Goal: Find specific page/section: Find specific page/section

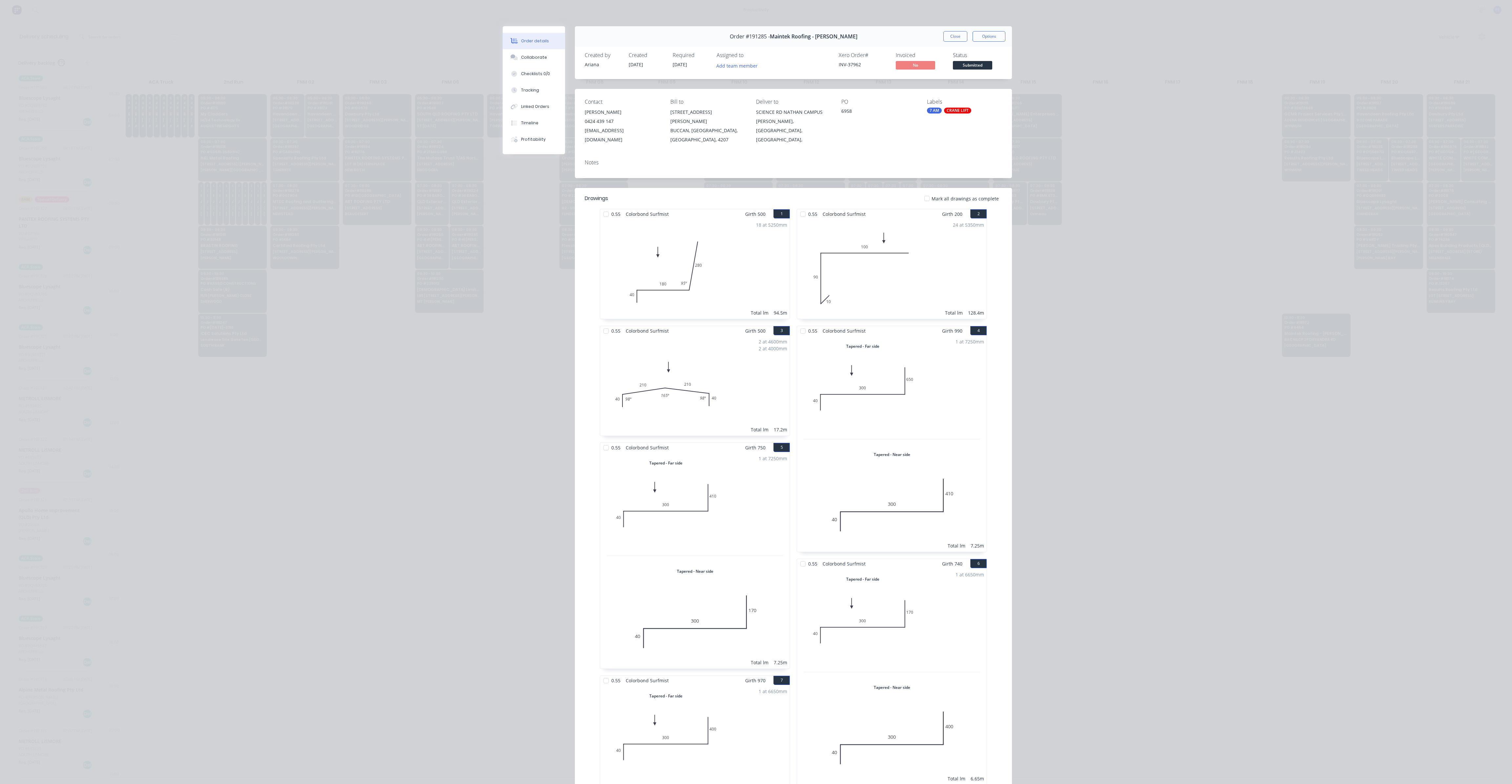
scroll to position [0, 0]
click at [966, 47] on div "Created by [PERSON_NAME] Created [DATE] Required [DATE] Assigned to Add team me…" at bounding box center [793, 61] width 437 height 35
click at [945, 39] on button "Close" at bounding box center [955, 36] width 24 height 10
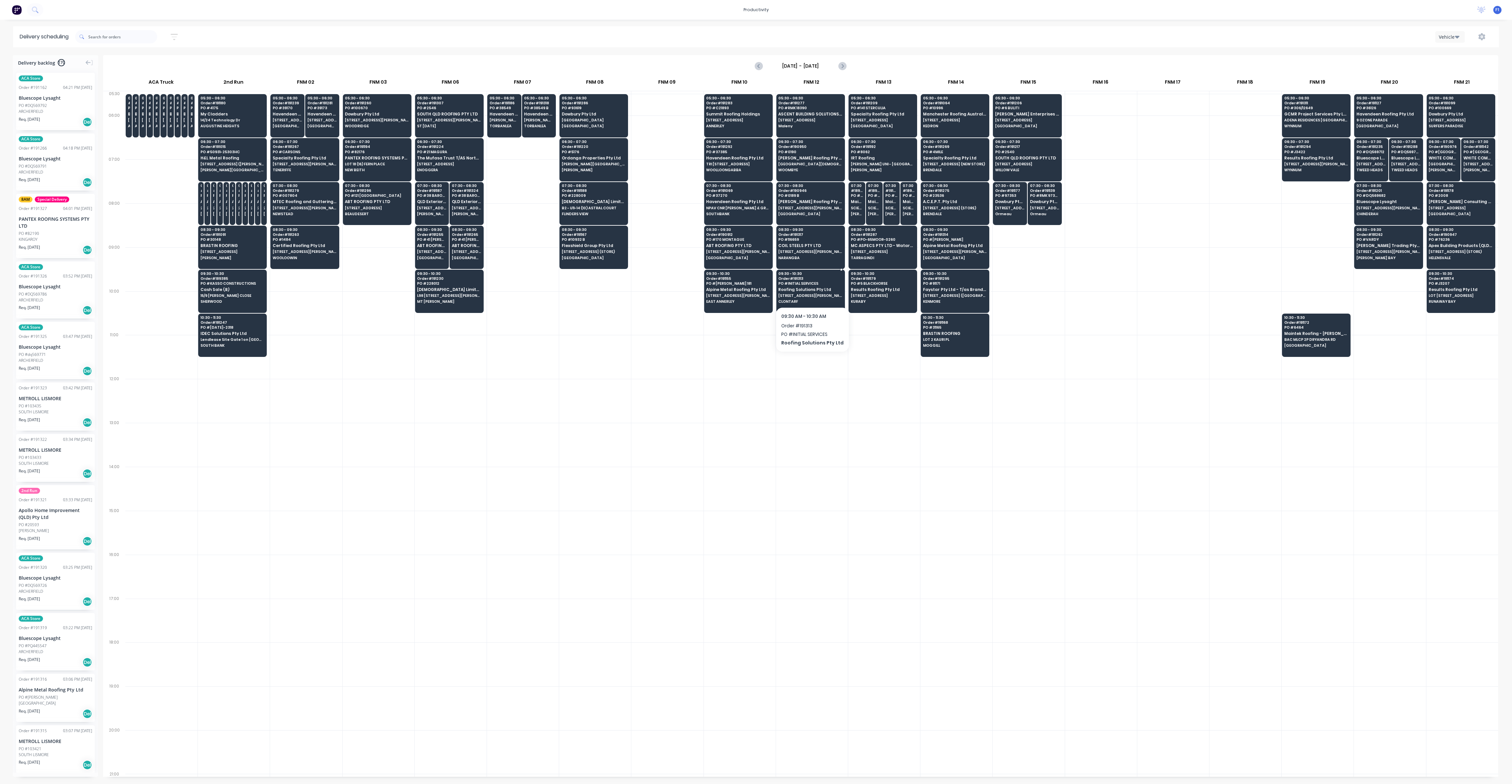
click at [802, 284] on div "09:30 - 10:30 Order # 191313 PO # INITIAL SERVICES Roofing Solutions Pty Ltd [S…" at bounding box center [811, 288] width 68 height 37
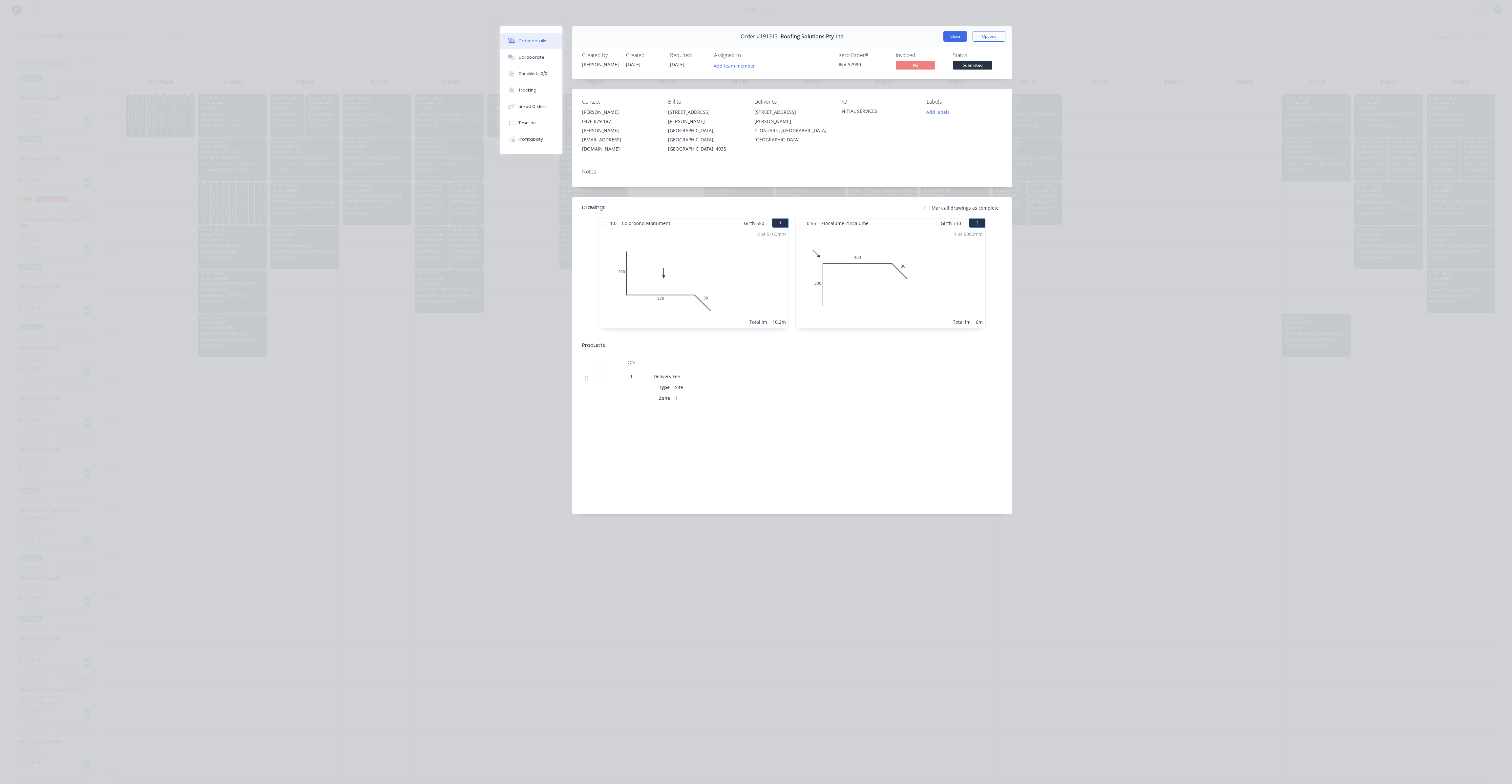
click at [960, 40] on button "Close" at bounding box center [955, 36] width 24 height 10
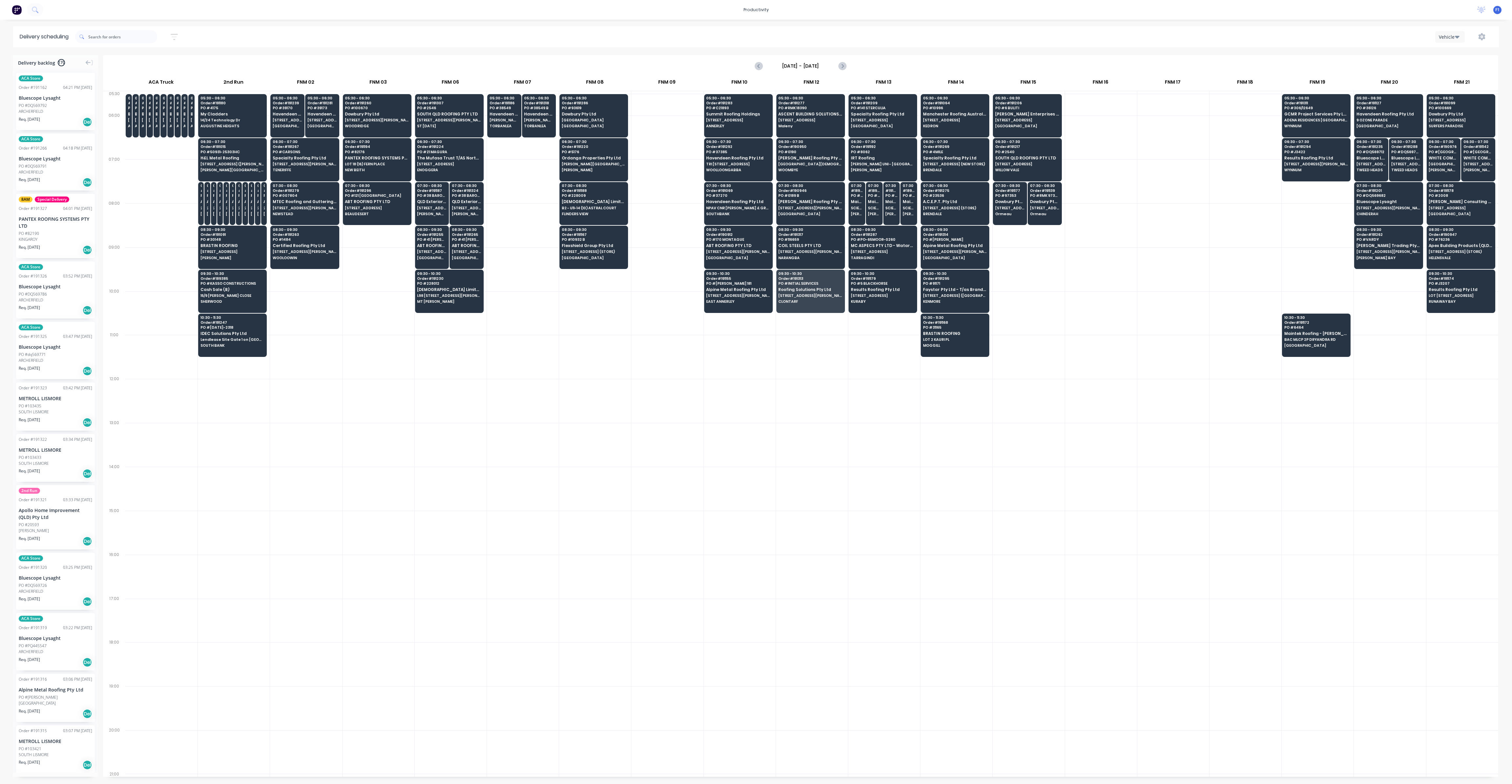
click at [857, 372] on div at bounding box center [883, 356] width 72 height 44
click at [293, 121] on span "[STREET_ADDRESS]" at bounding box center [287, 120] width 30 height 4
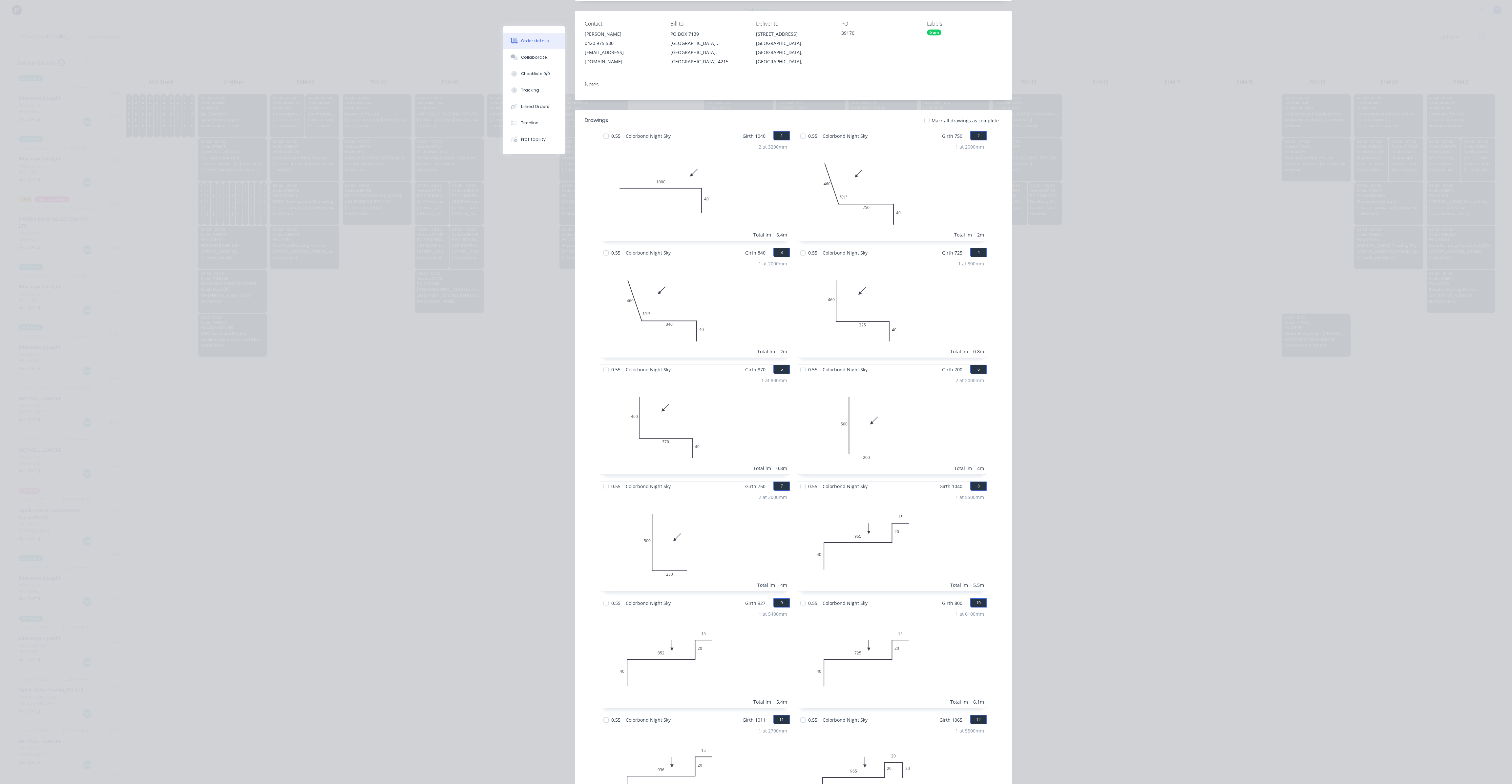
scroll to position [16, 0]
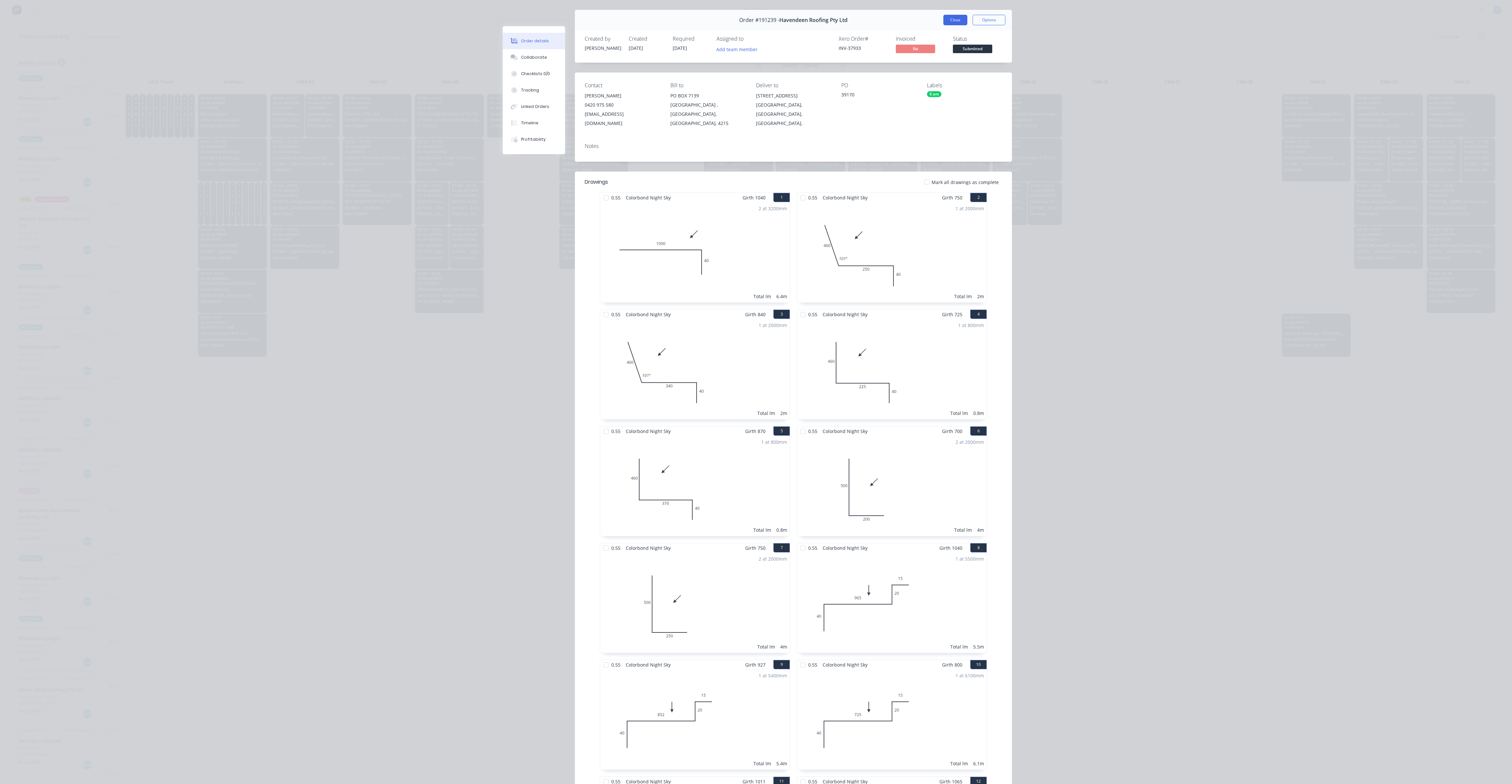
click at [960, 21] on button "Close" at bounding box center [955, 20] width 24 height 10
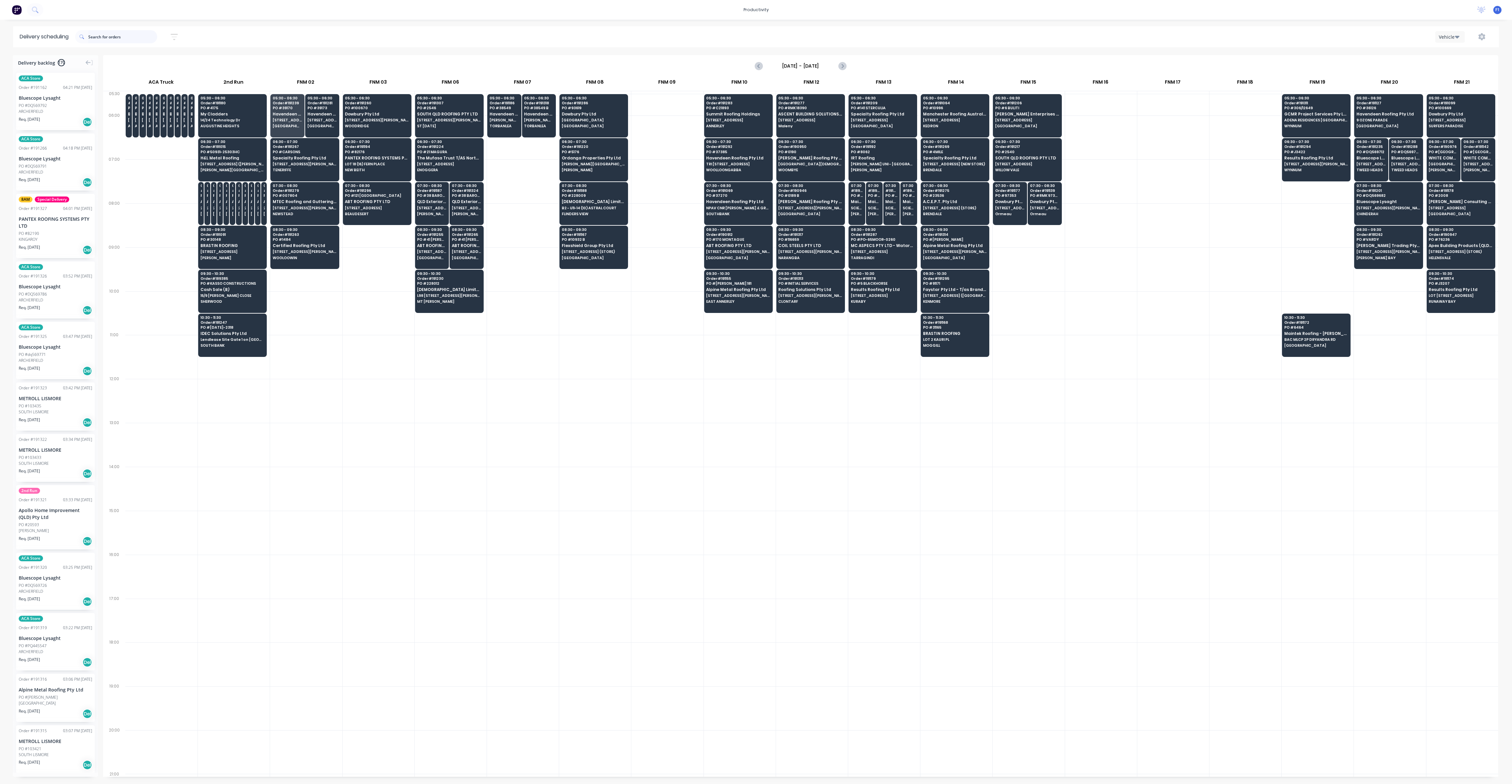
click at [145, 40] on input "text" at bounding box center [122, 37] width 69 height 13
type input "381"
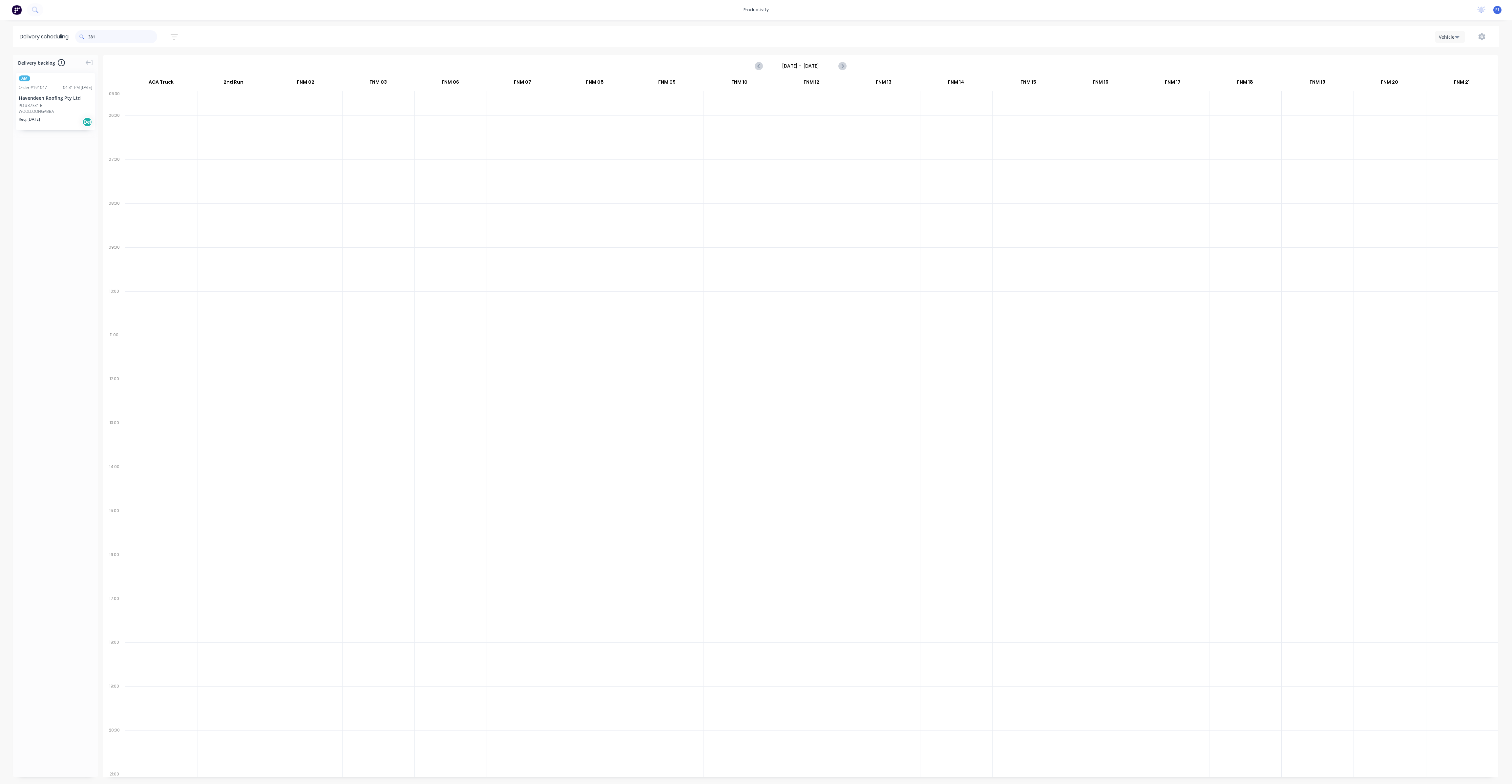
drag, startPoint x: 133, startPoint y: 38, endPoint x: 90, endPoint y: 43, distance: 43.3
click at [90, 43] on input "381" at bounding box center [122, 37] width 69 height 13
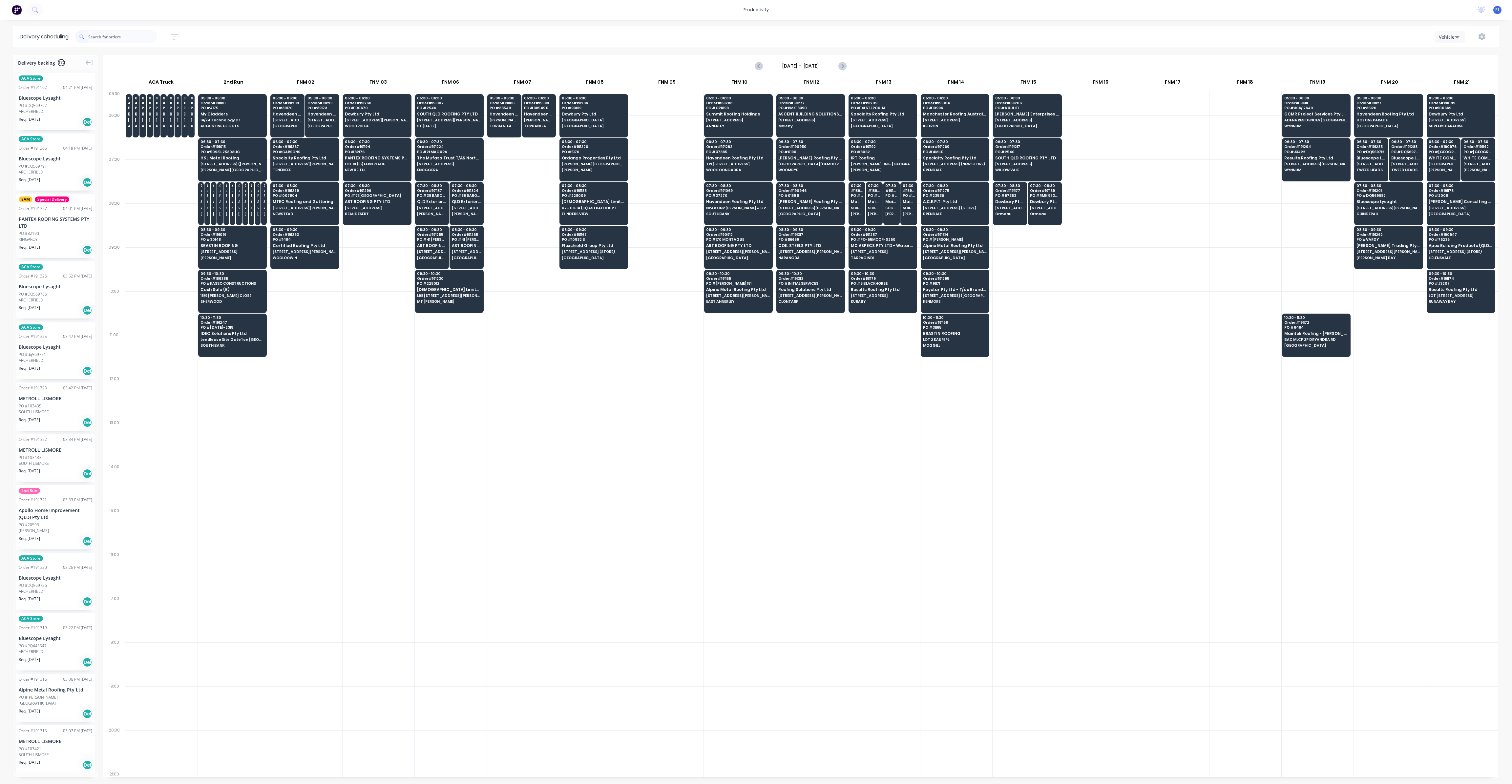
click at [1146, 309] on div at bounding box center [1173, 312] width 72 height 44
click at [1143, 310] on div at bounding box center [1173, 312] width 72 height 44
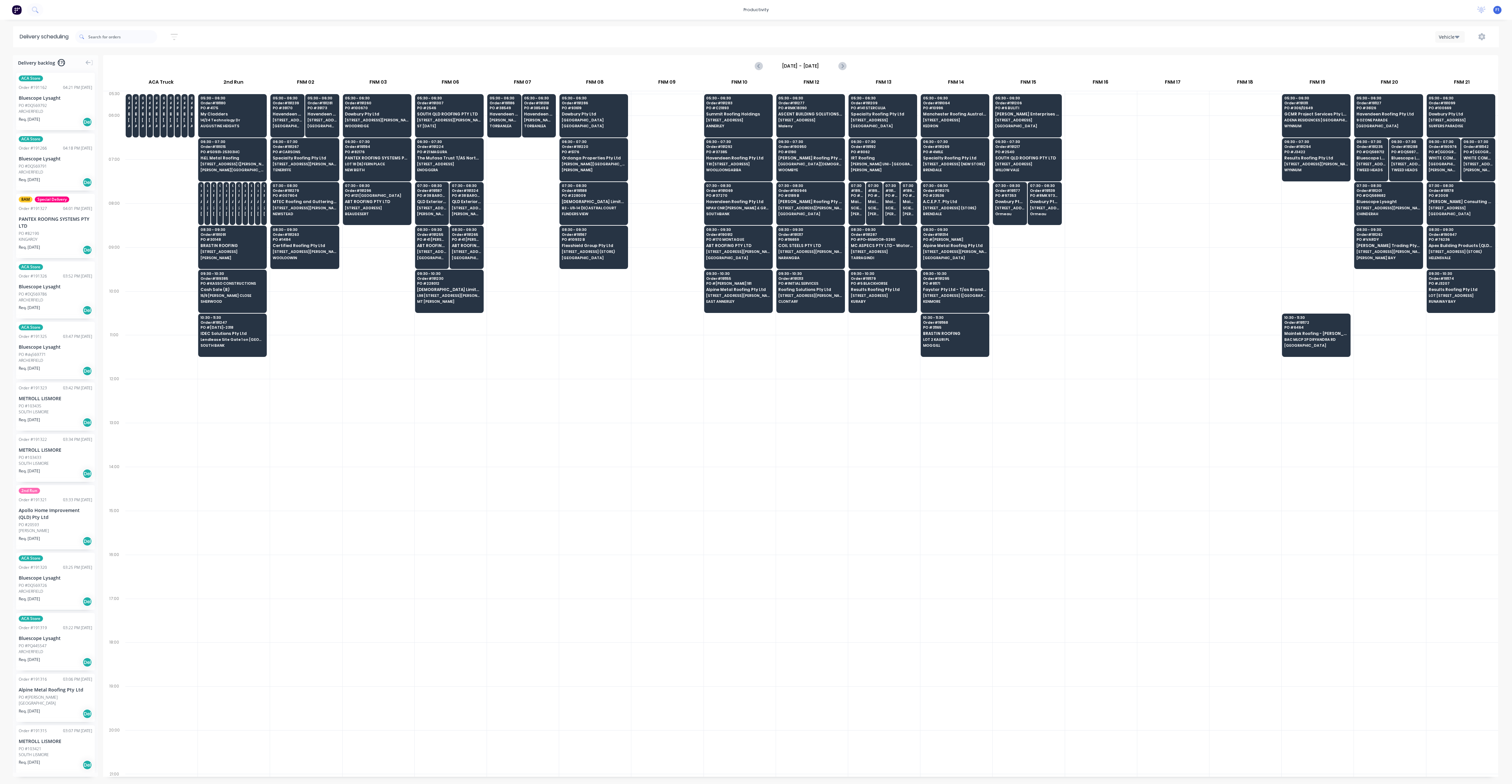
click at [1143, 310] on div at bounding box center [1173, 312] width 72 height 44
click at [1143, 311] on div at bounding box center [1173, 312] width 72 height 44
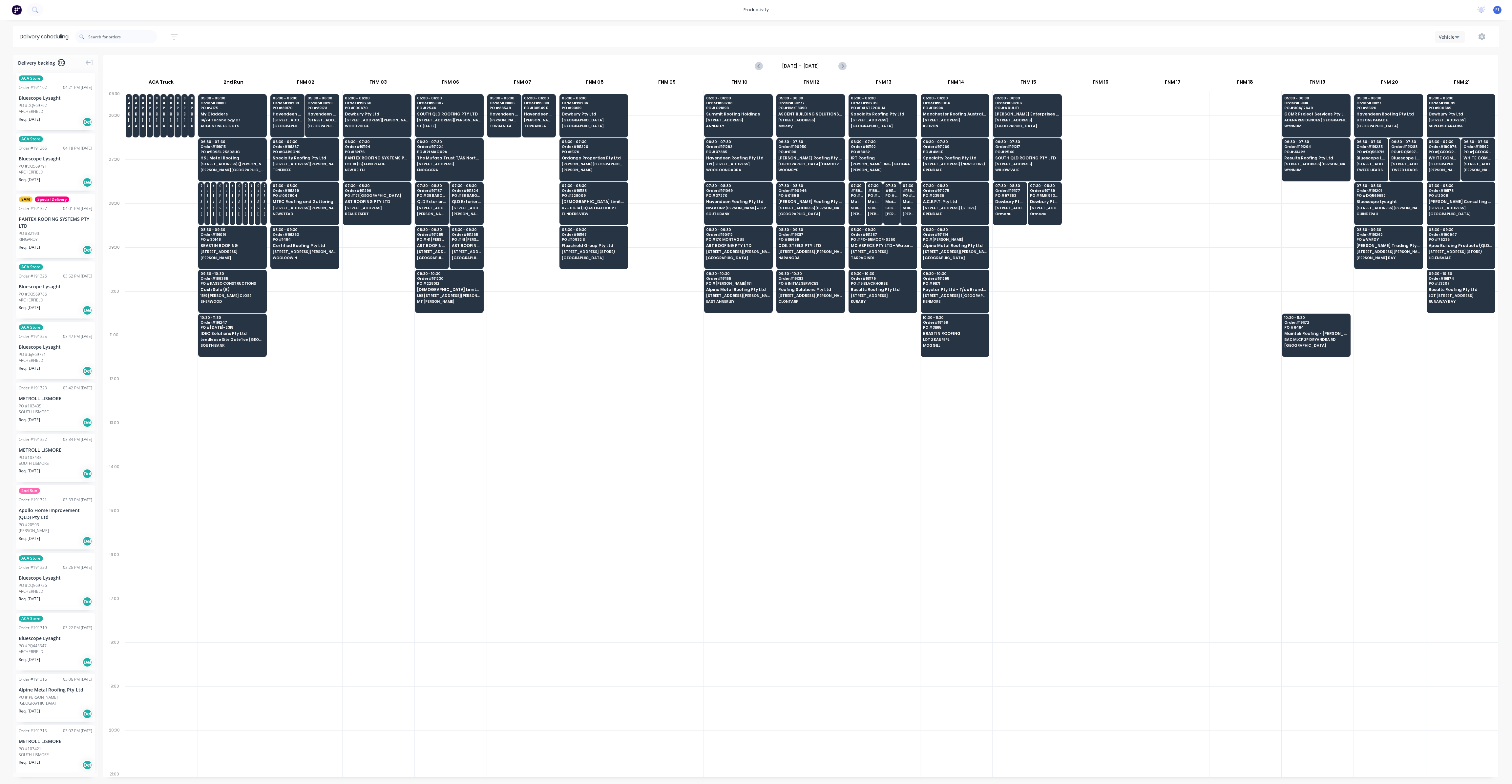
click at [1143, 311] on div at bounding box center [1173, 312] width 72 height 44
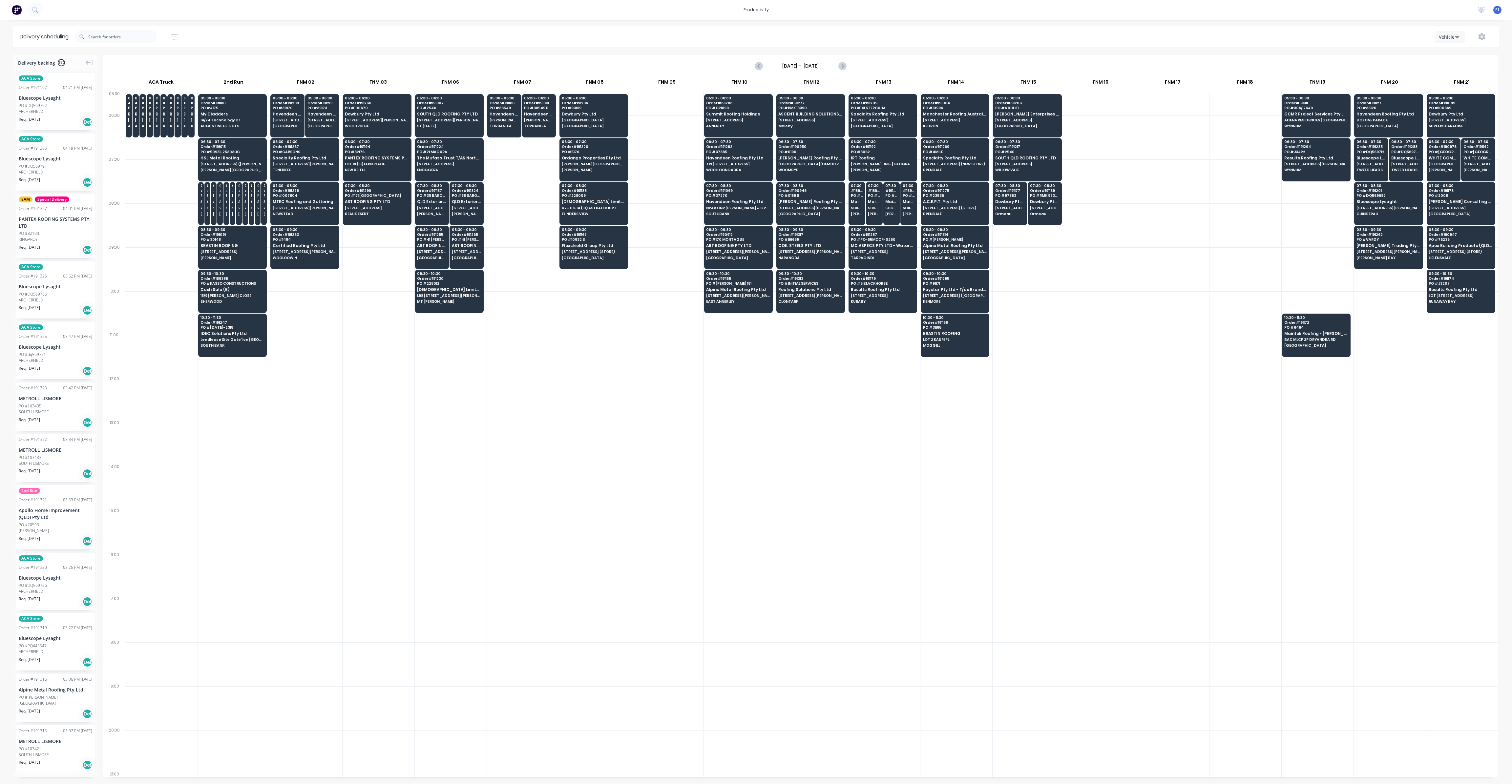
click at [1143, 311] on div at bounding box center [1173, 312] width 72 height 44
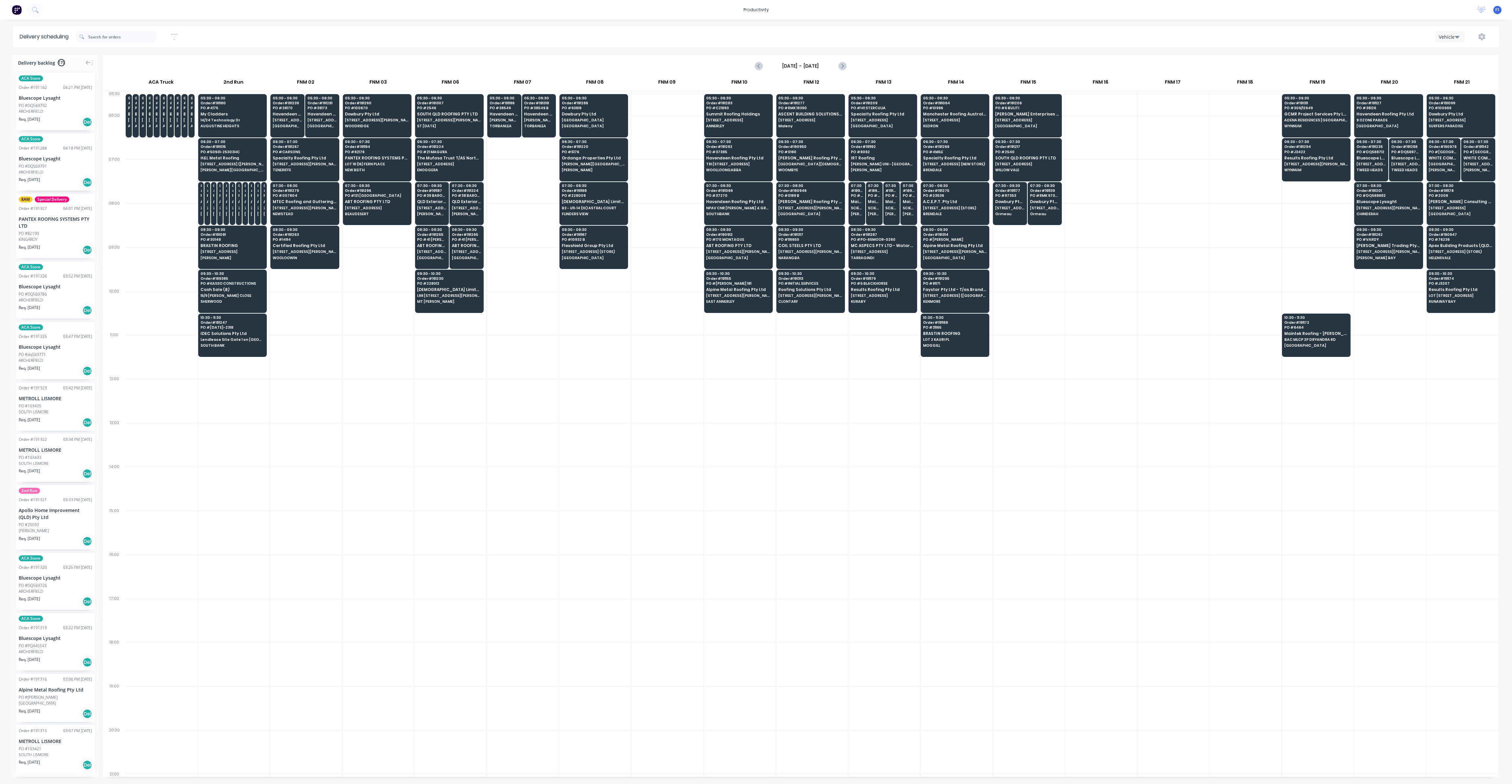
click at [1143, 311] on div at bounding box center [1173, 312] width 72 height 44
click at [870, 116] on span "Specialty Roofing Pty Ltd" at bounding box center [883, 114] width 64 height 4
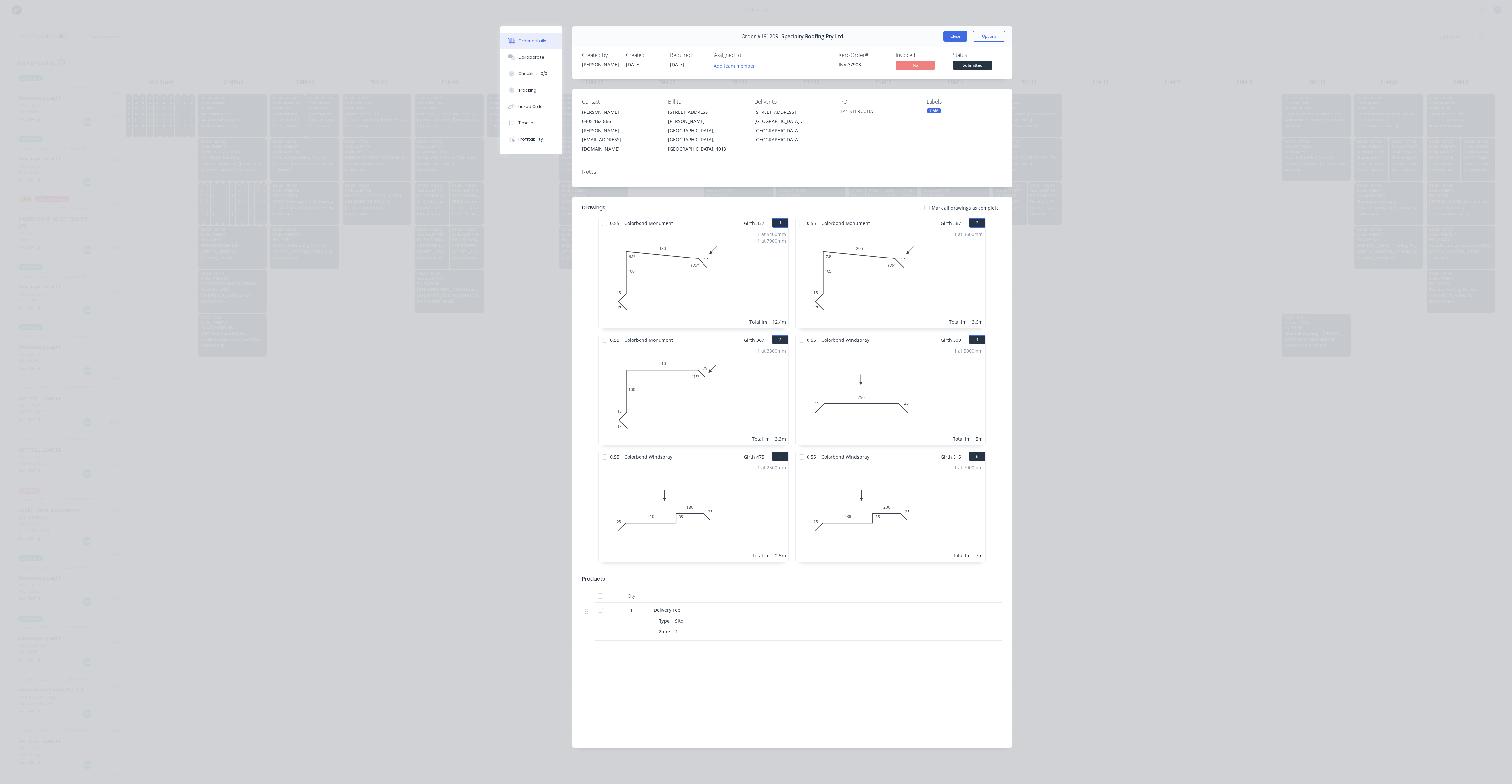
click at [960, 36] on button "Close" at bounding box center [955, 36] width 24 height 10
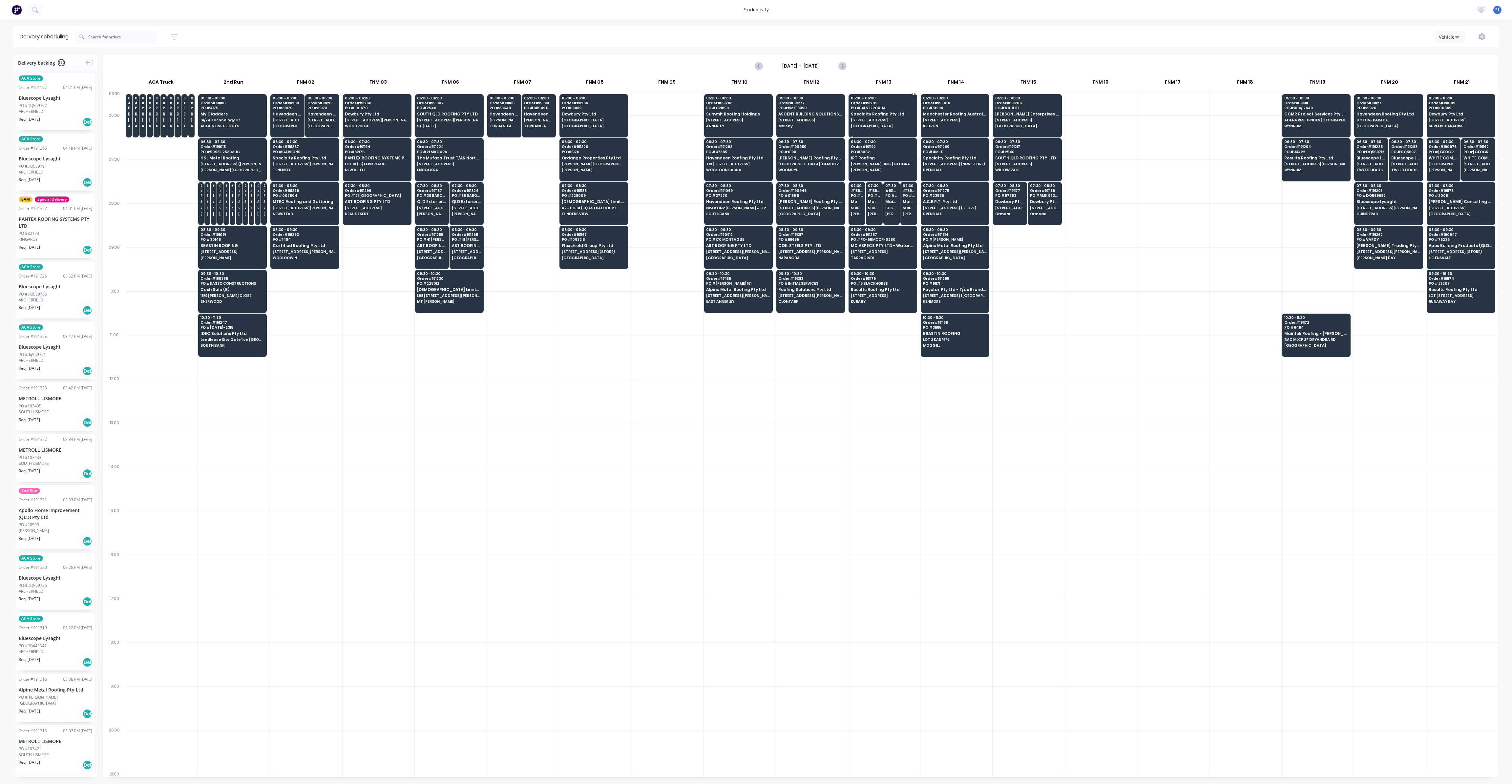
click at [888, 118] on div "05:30 - 06:30 Order # 191209 PO # 141 STERCULIA Specialty Roofing Pty Ltd [STRE…" at bounding box center [883, 113] width 68 height 37
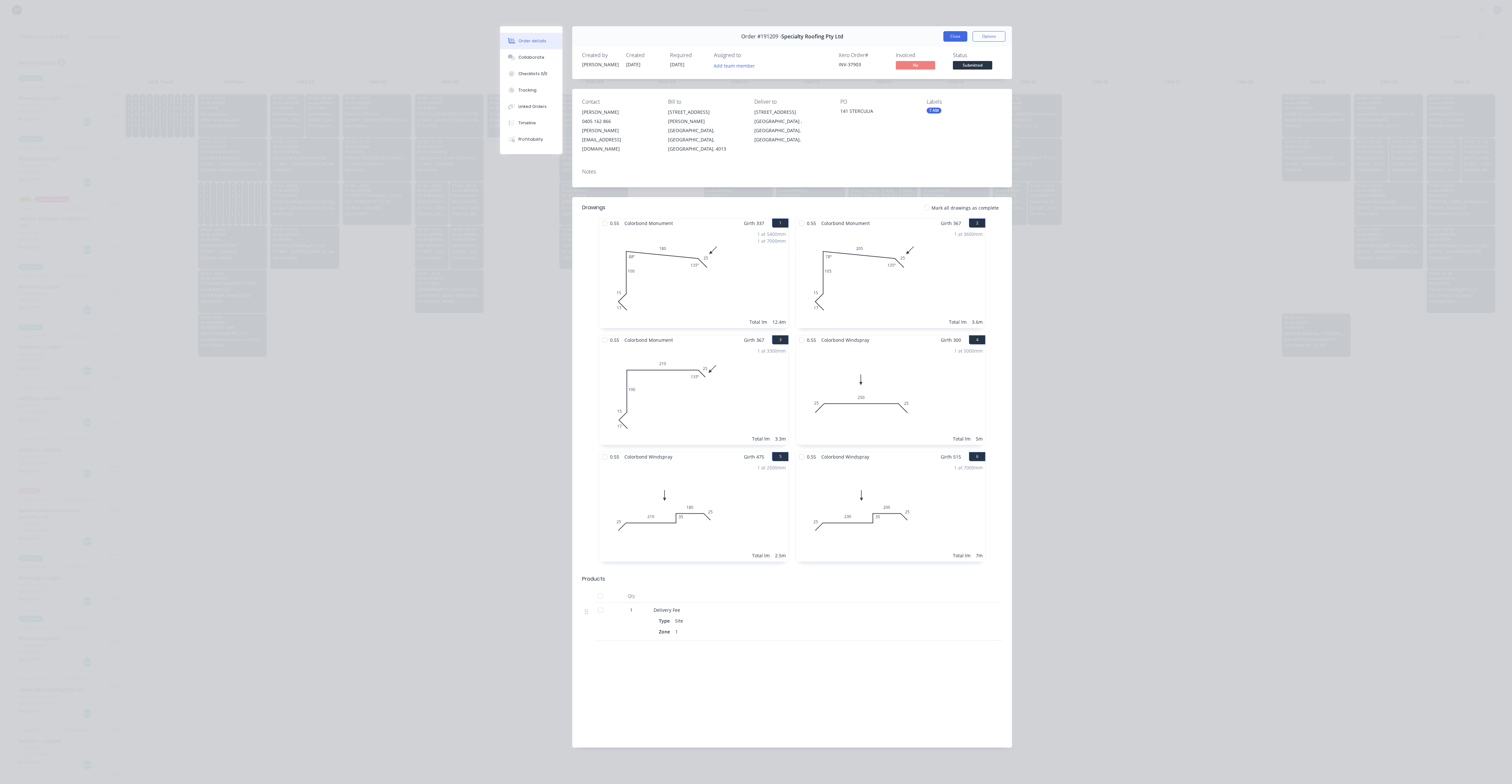
click at [966, 36] on button "Close" at bounding box center [955, 36] width 24 height 10
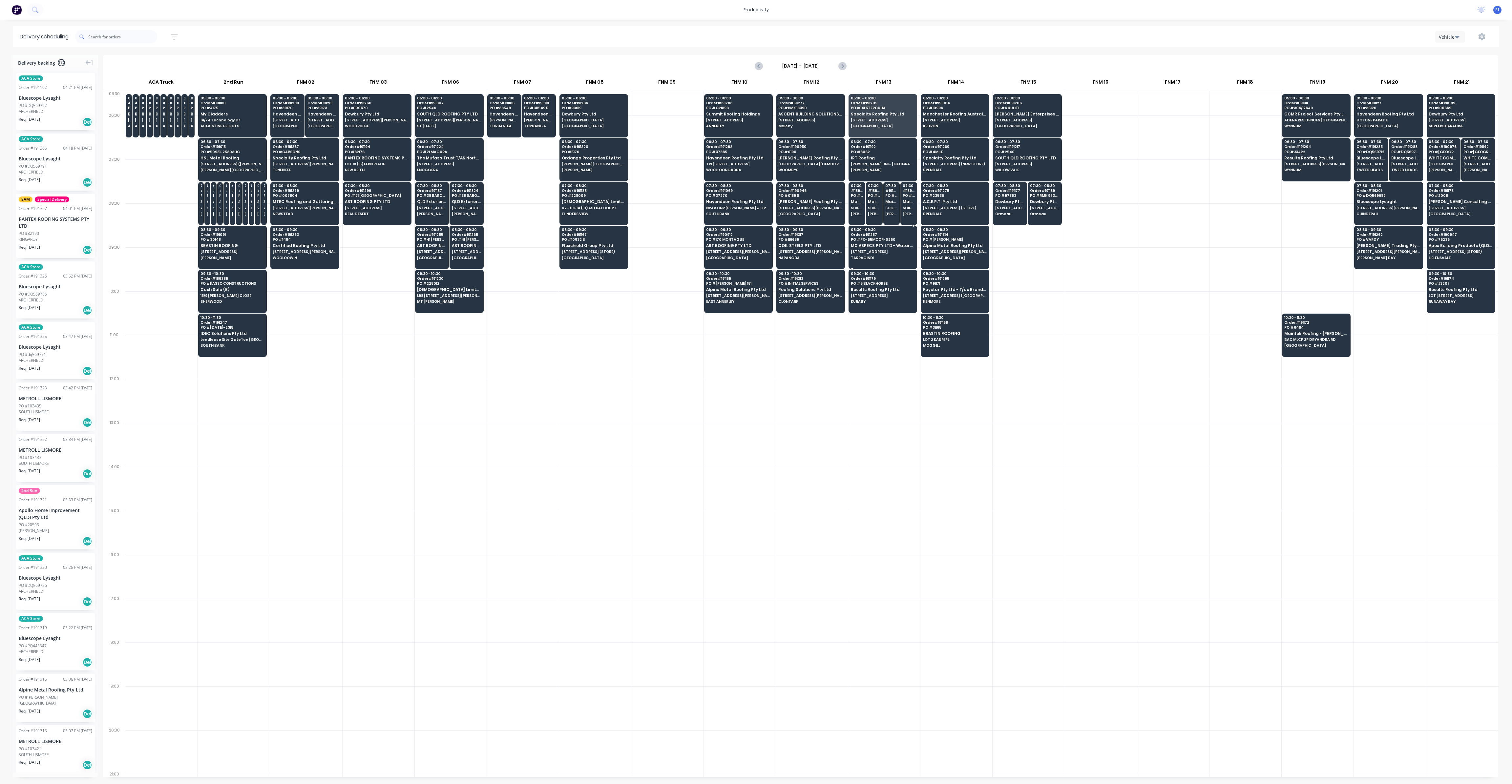
click at [867, 252] on span "[STREET_ADDRESS]" at bounding box center [883, 251] width 64 height 4
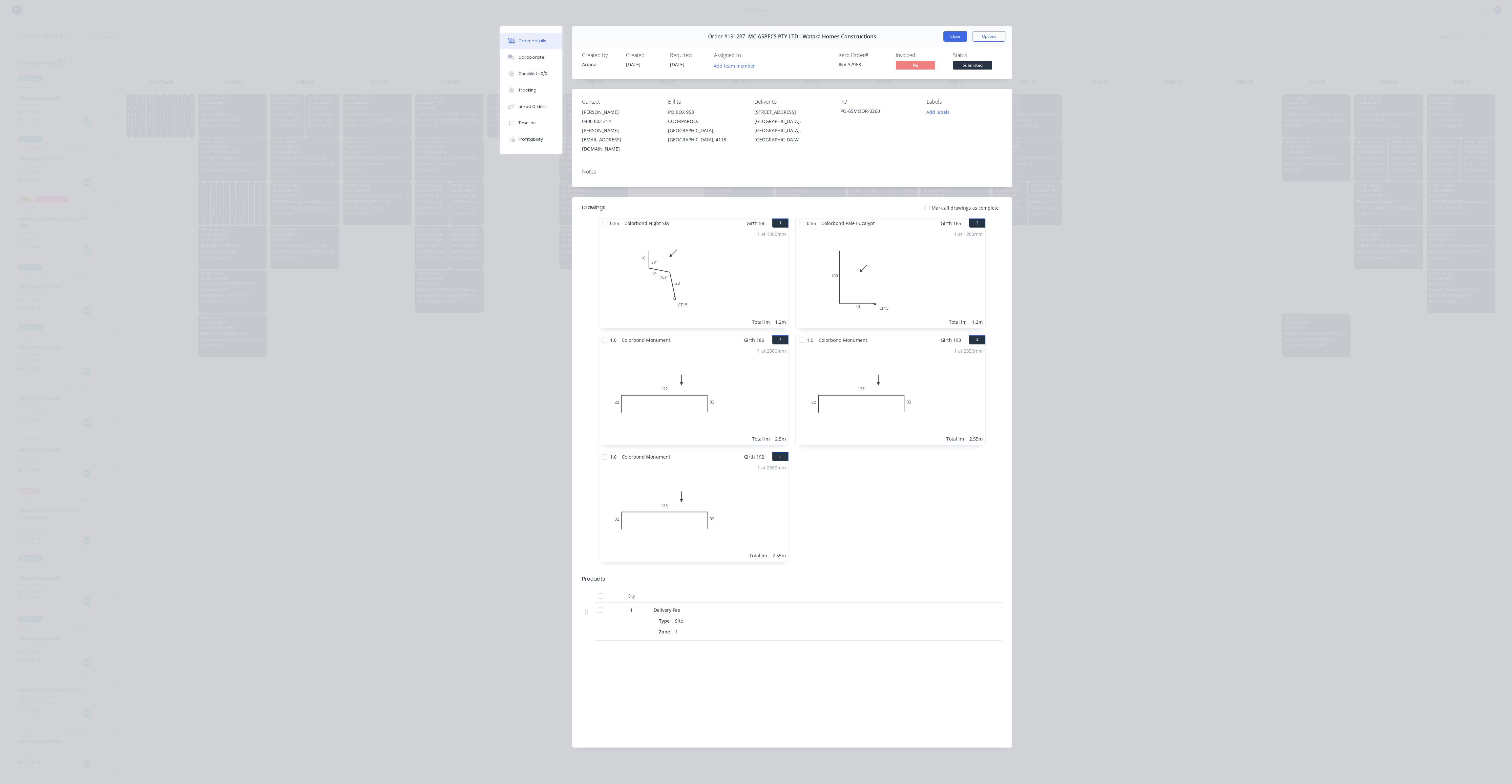
click at [957, 40] on button "Close" at bounding box center [955, 36] width 24 height 10
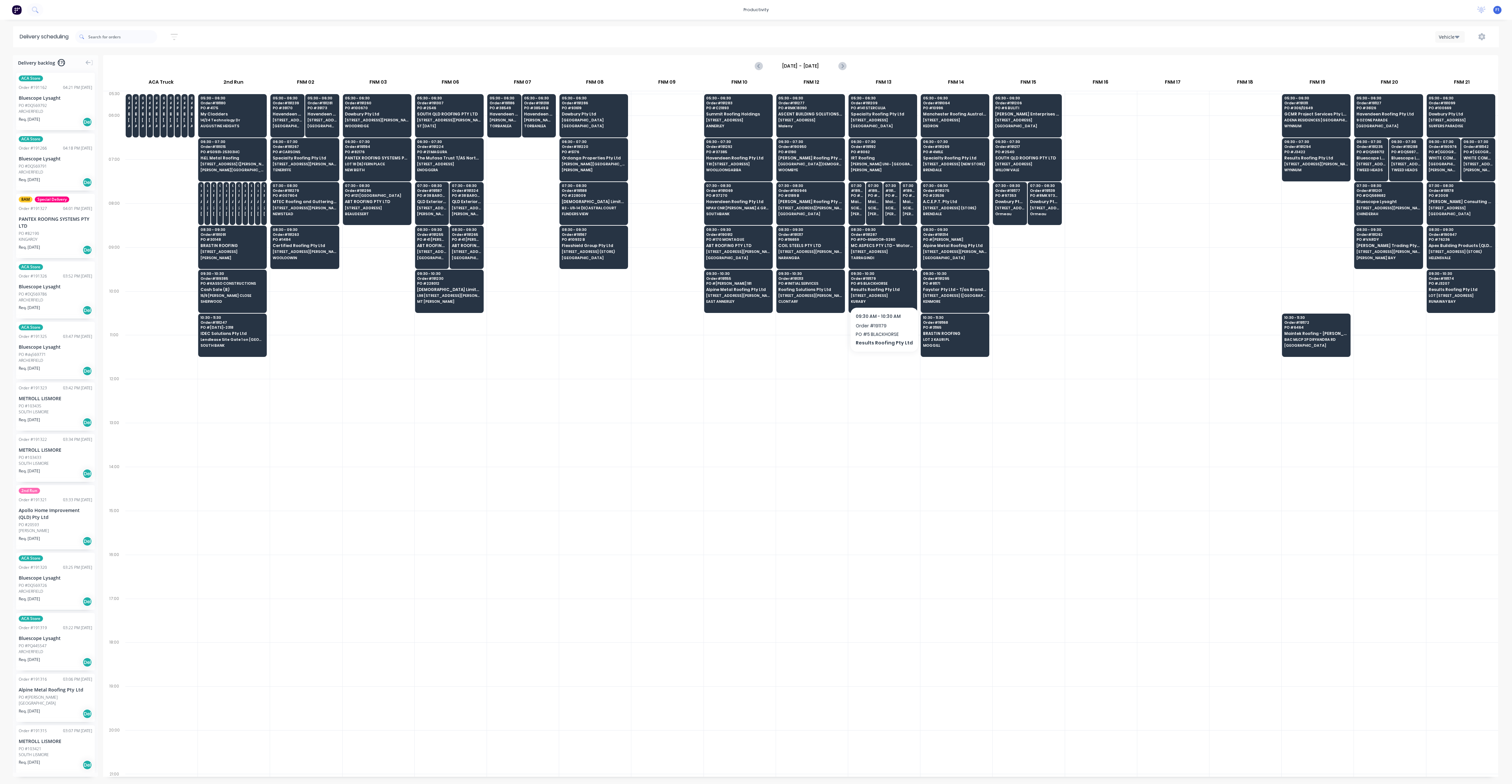
click at [880, 289] on span "Results Roofing Pty Ltd" at bounding box center [883, 289] width 64 height 4
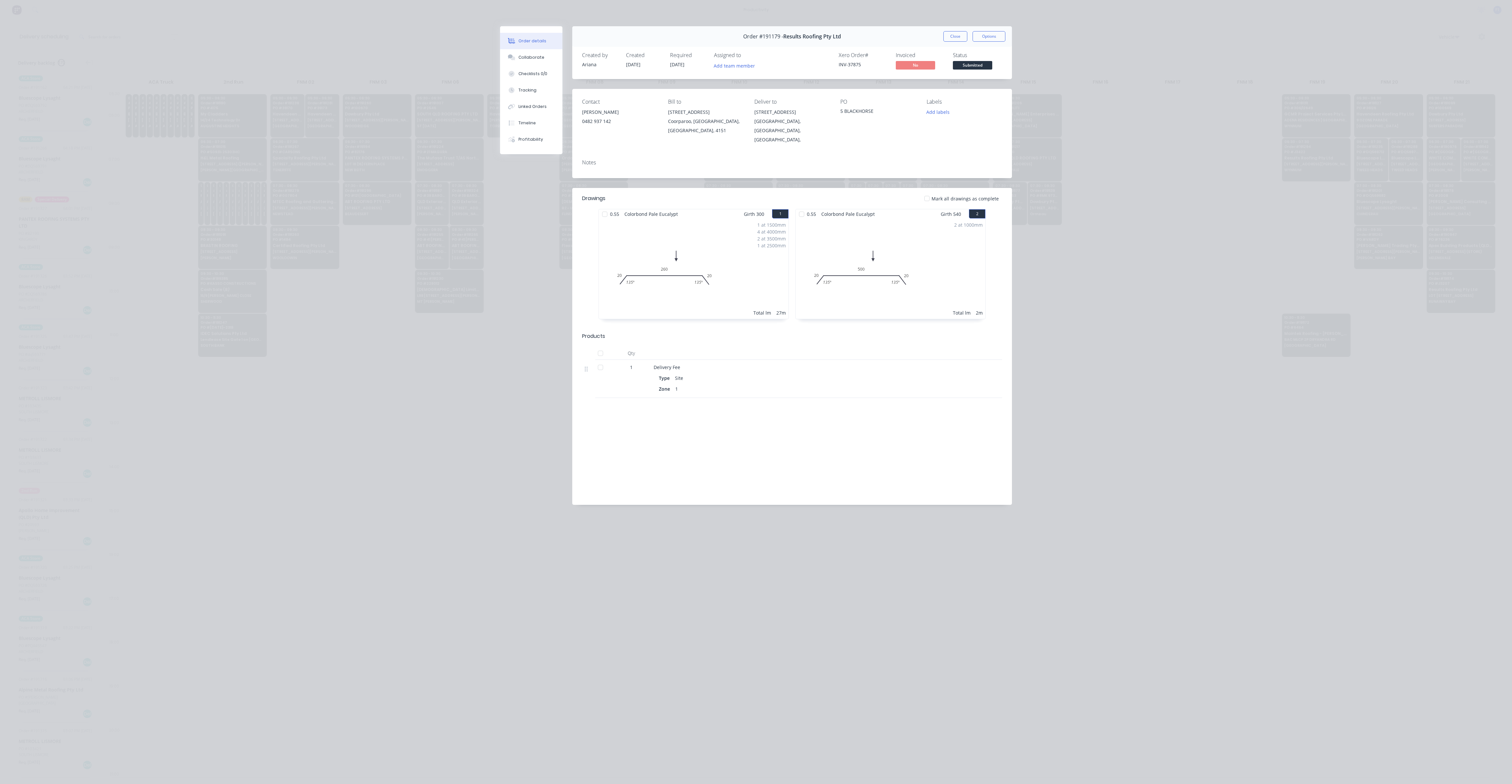
drag, startPoint x: 951, startPoint y: 38, endPoint x: 955, endPoint y: 34, distance: 5.7
click at [951, 36] on button "Close" at bounding box center [955, 36] width 24 height 10
